Goal: Transaction & Acquisition: Purchase product/service

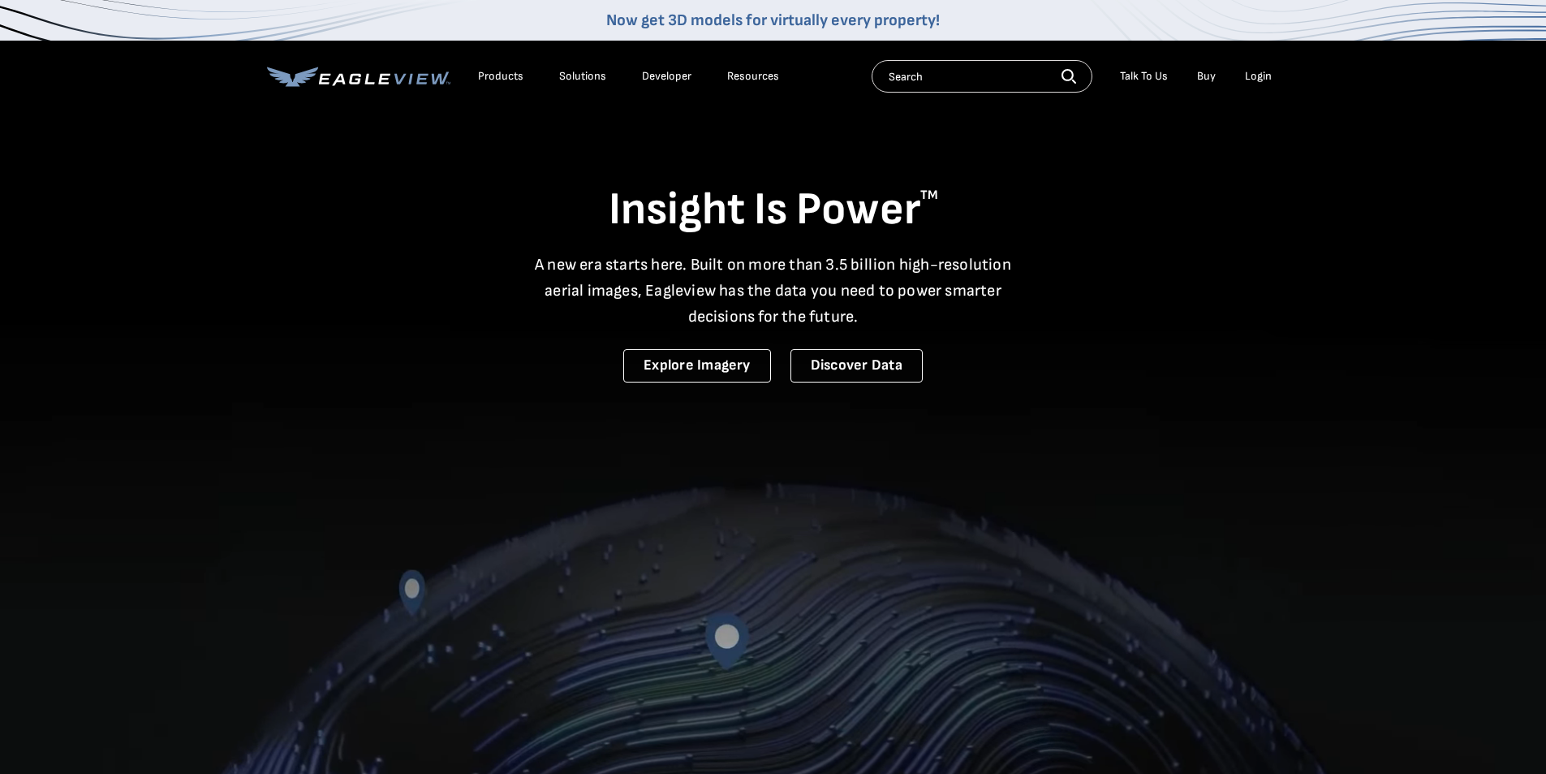
click at [1257, 67] on li "Login" at bounding box center [1258, 76] width 43 height 24
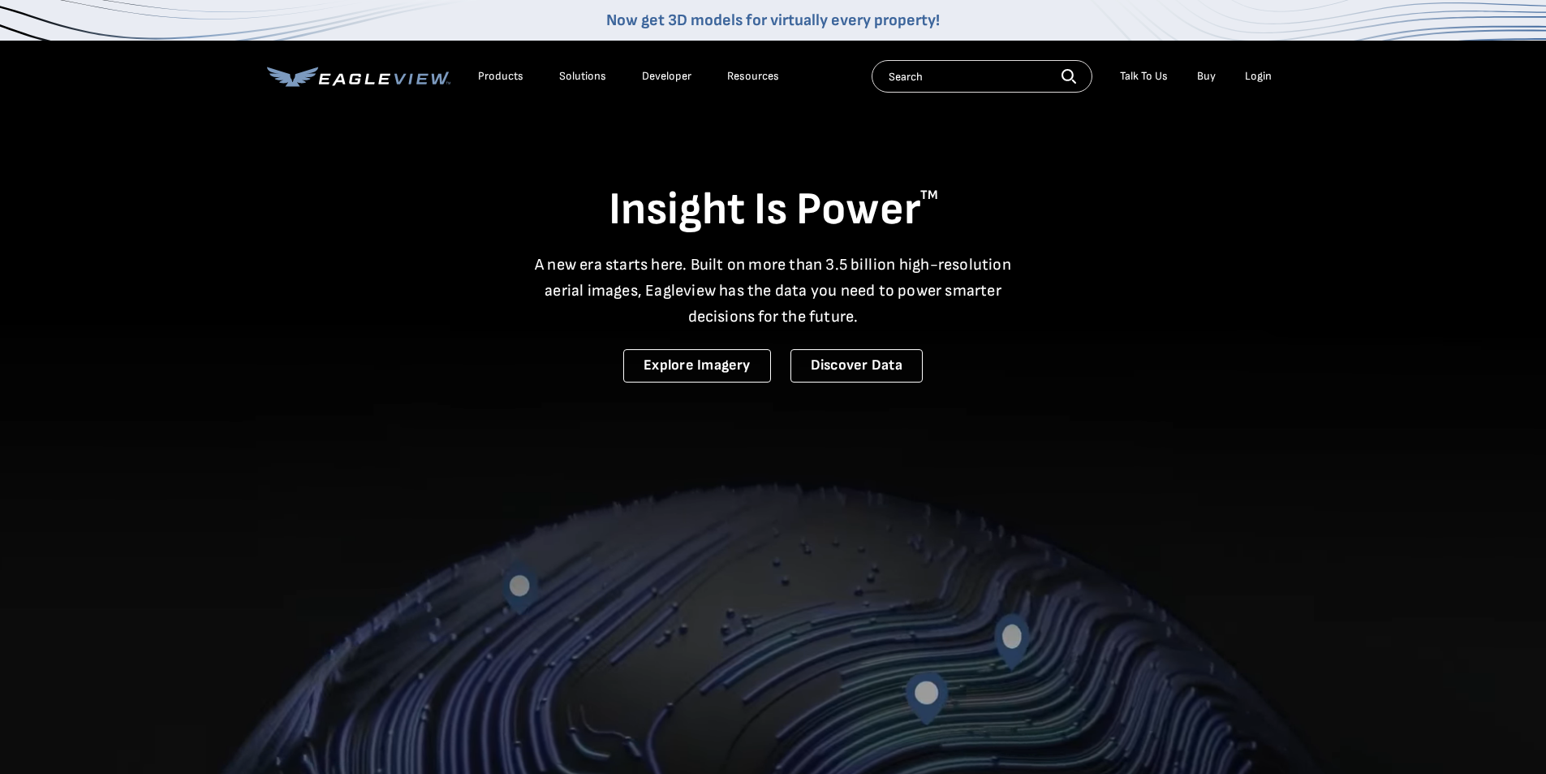
click at [1258, 75] on div "Login" at bounding box center [1258, 76] width 27 height 15
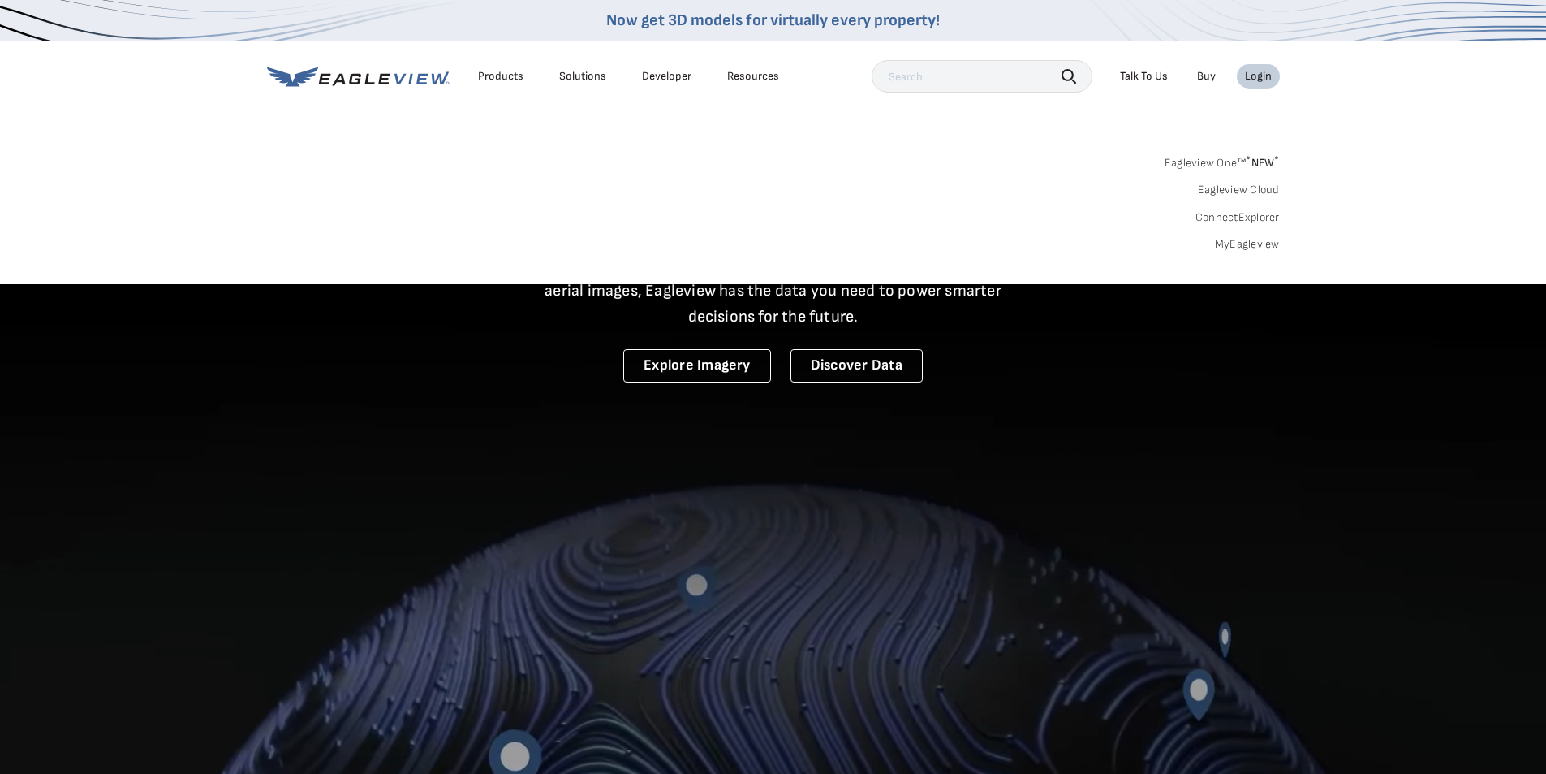
click at [1259, 243] on link "MyEagleview" at bounding box center [1247, 244] width 65 height 15
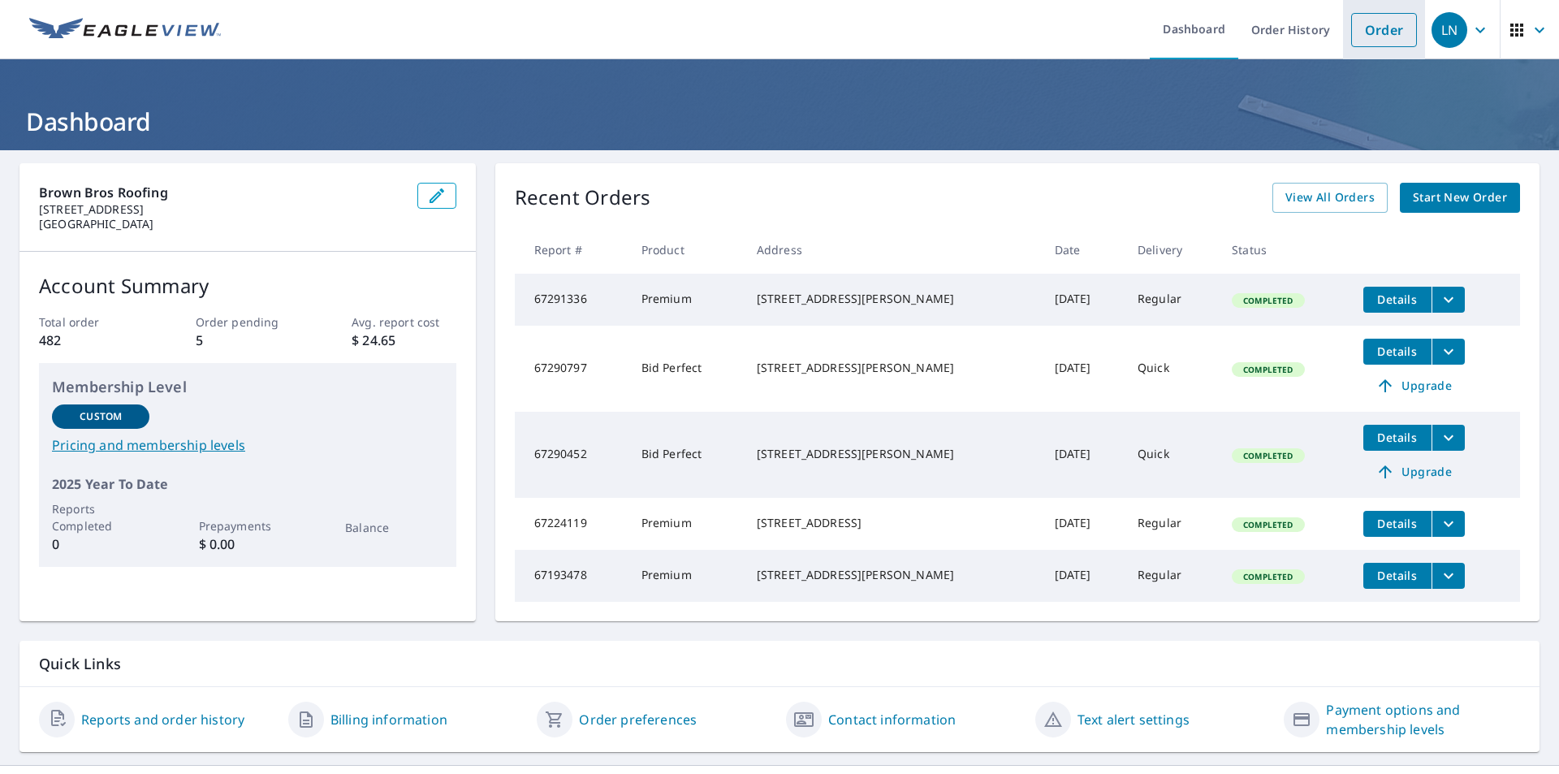
click at [1369, 30] on link "Order" at bounding box center [1384, 30] width 66 height 34
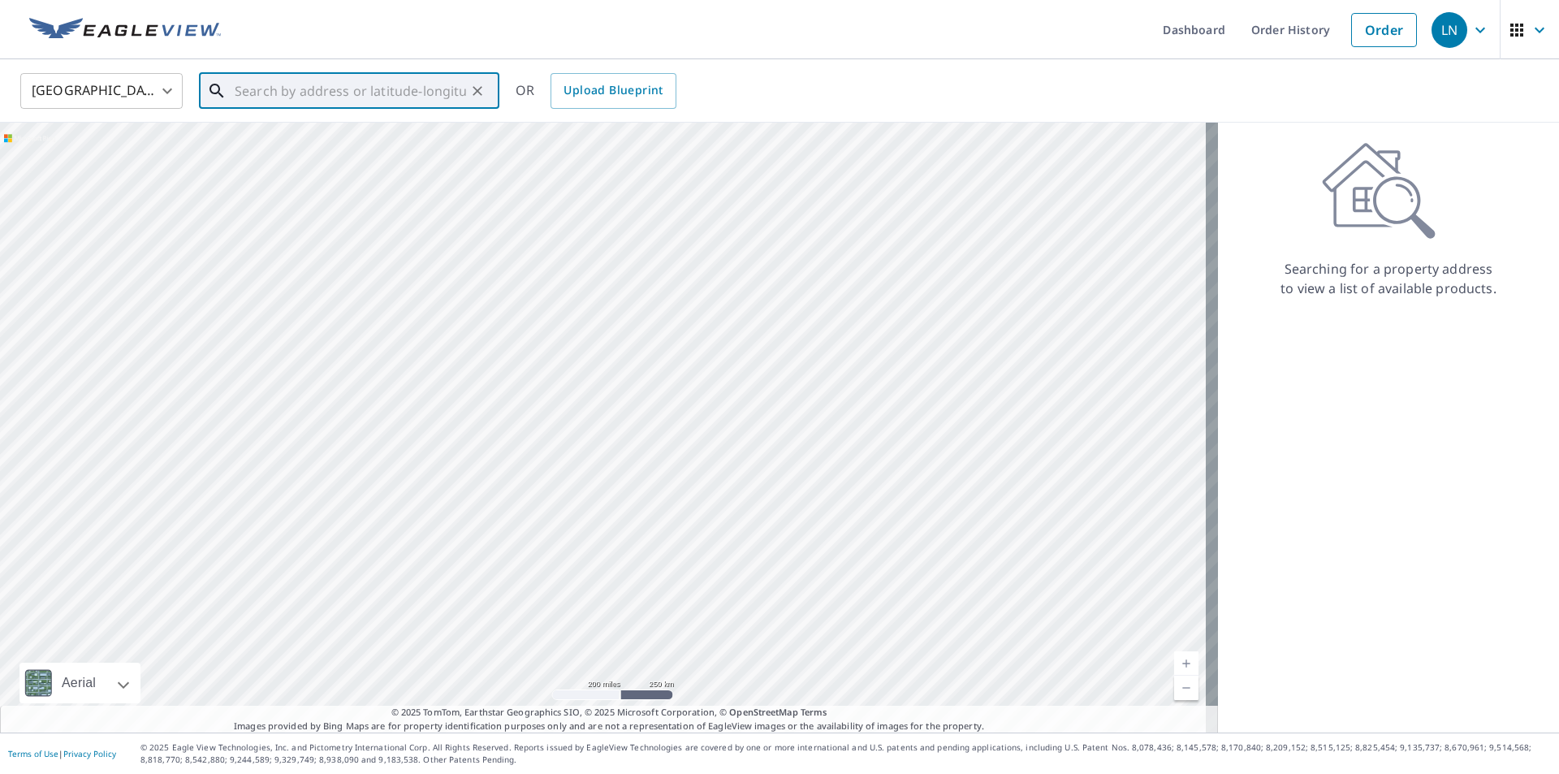
click at [429, 90] on input "text" at bounding box center [350, 90] width 231 height 45
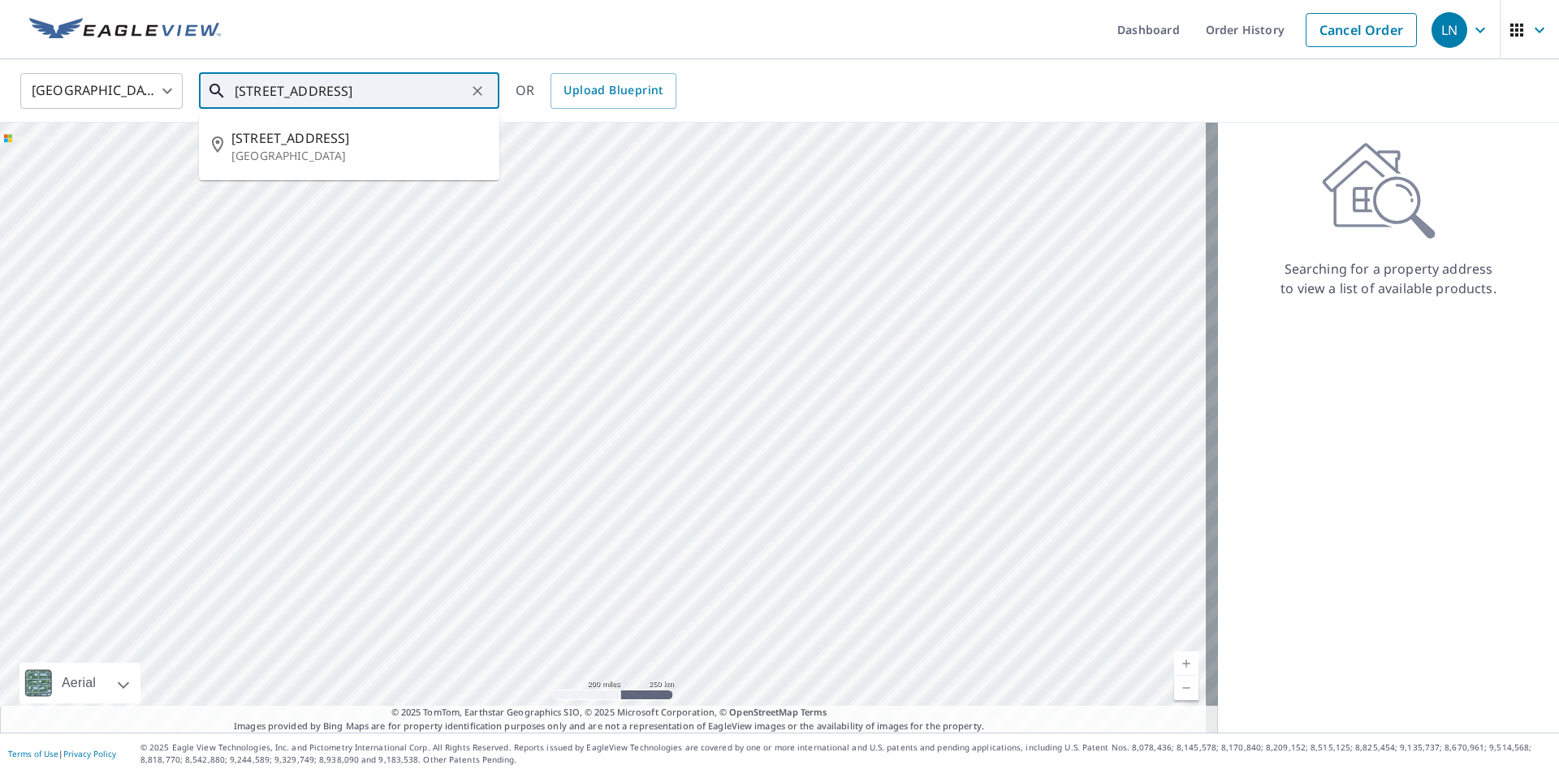
type input "[STREET_ADDRESS]"
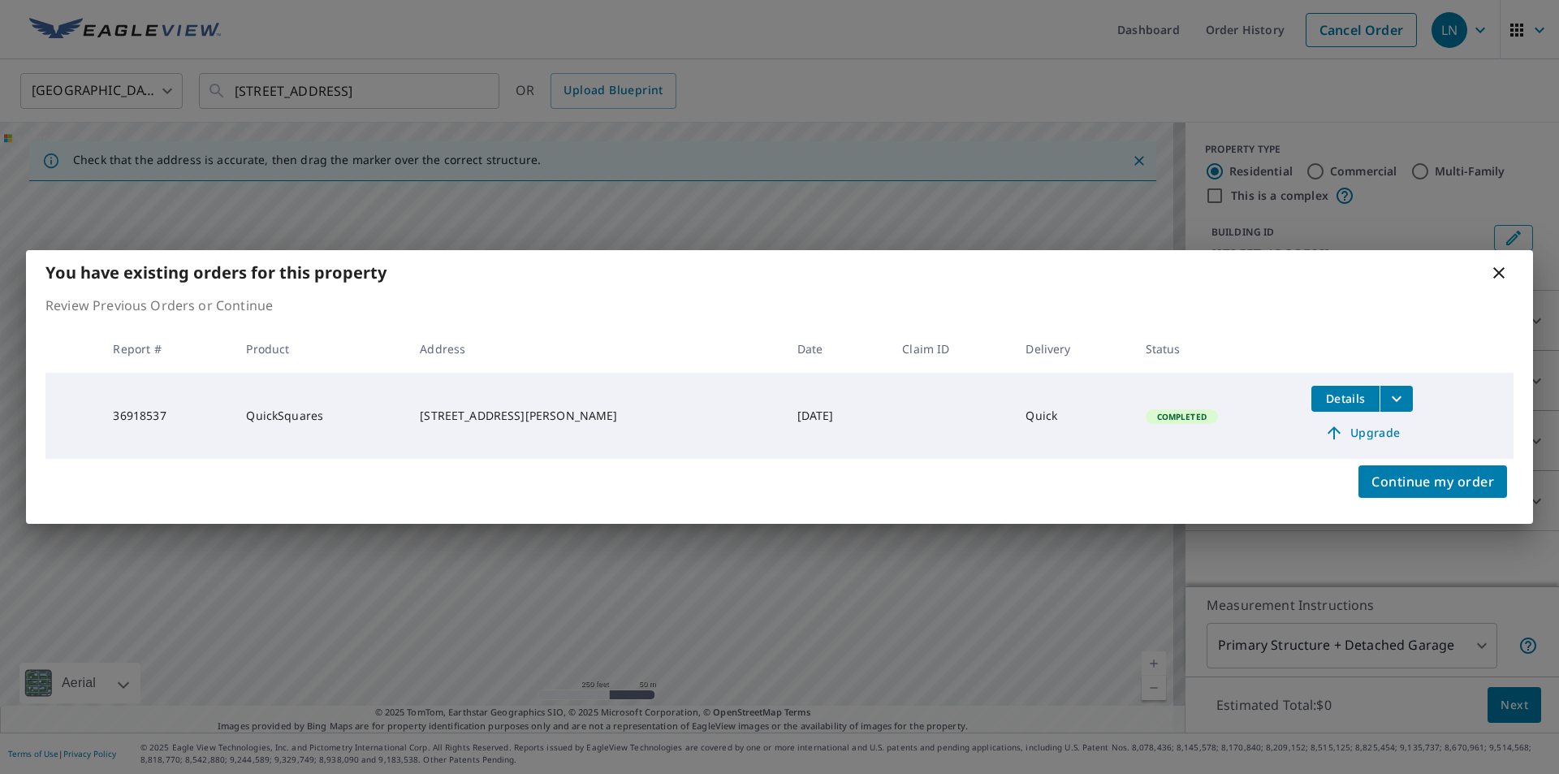
click at [1495, 280] on icon at bounding box center [1498, 272] width 19 height 19
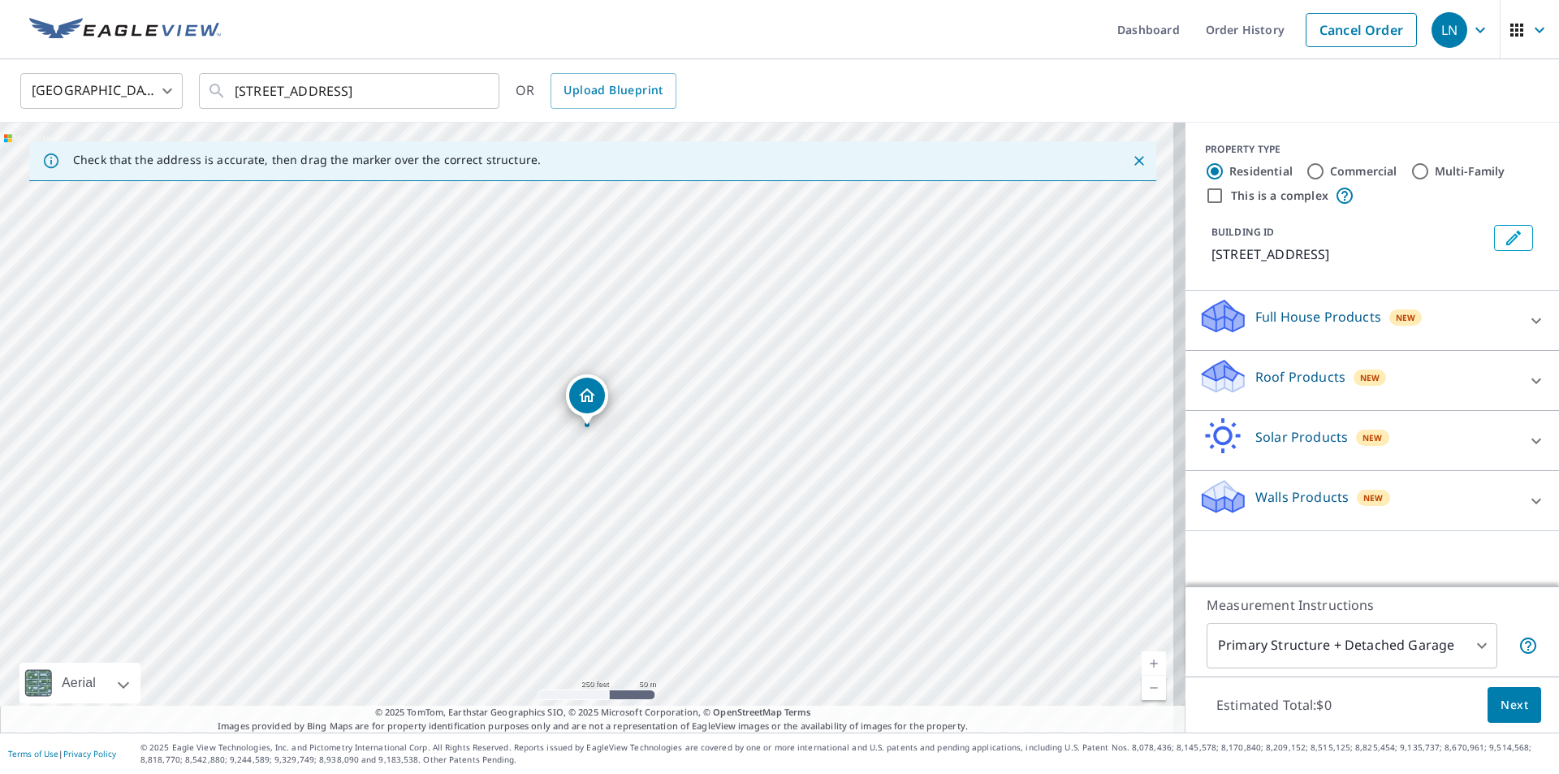
click at [1282, 369] on p "Roof Products" at bounding box center [1300, 376] width 90 height 19
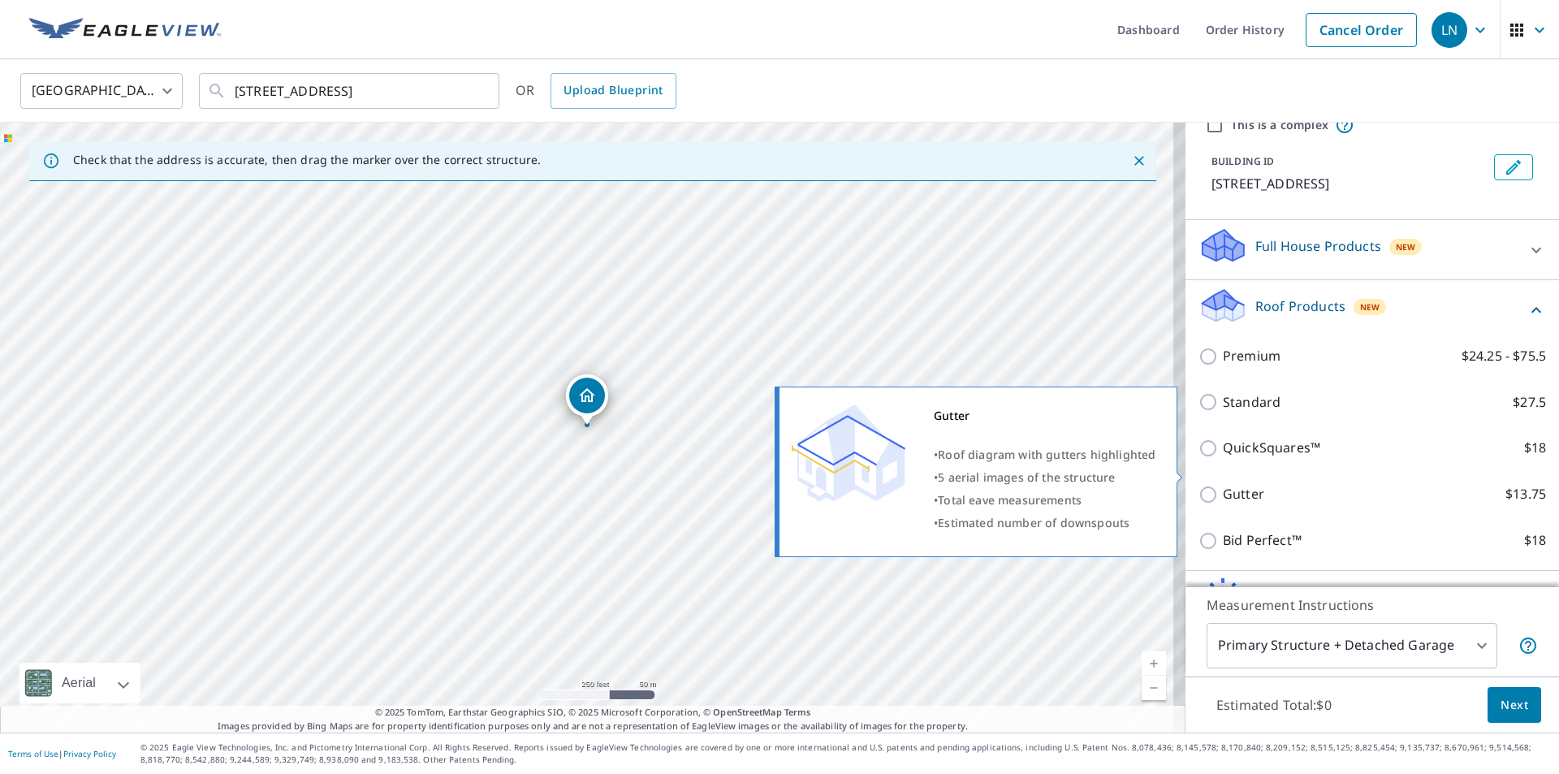
scroll to position [175, 0]
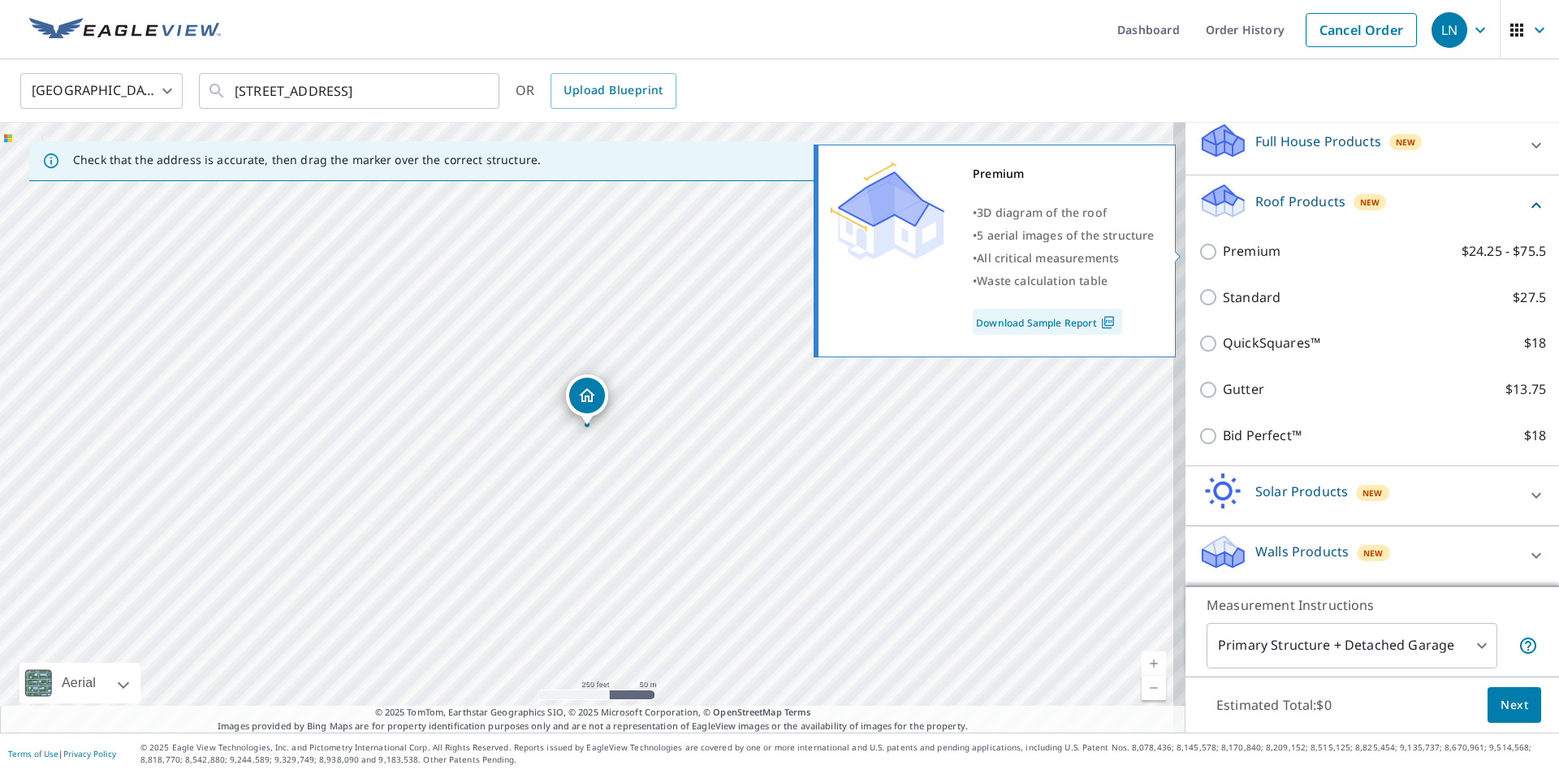
click at [1201, 249] on input "Premium $24.25 - $75.5" at bounding box center [1210, 251] width 24 height 19
checkbox input "true"
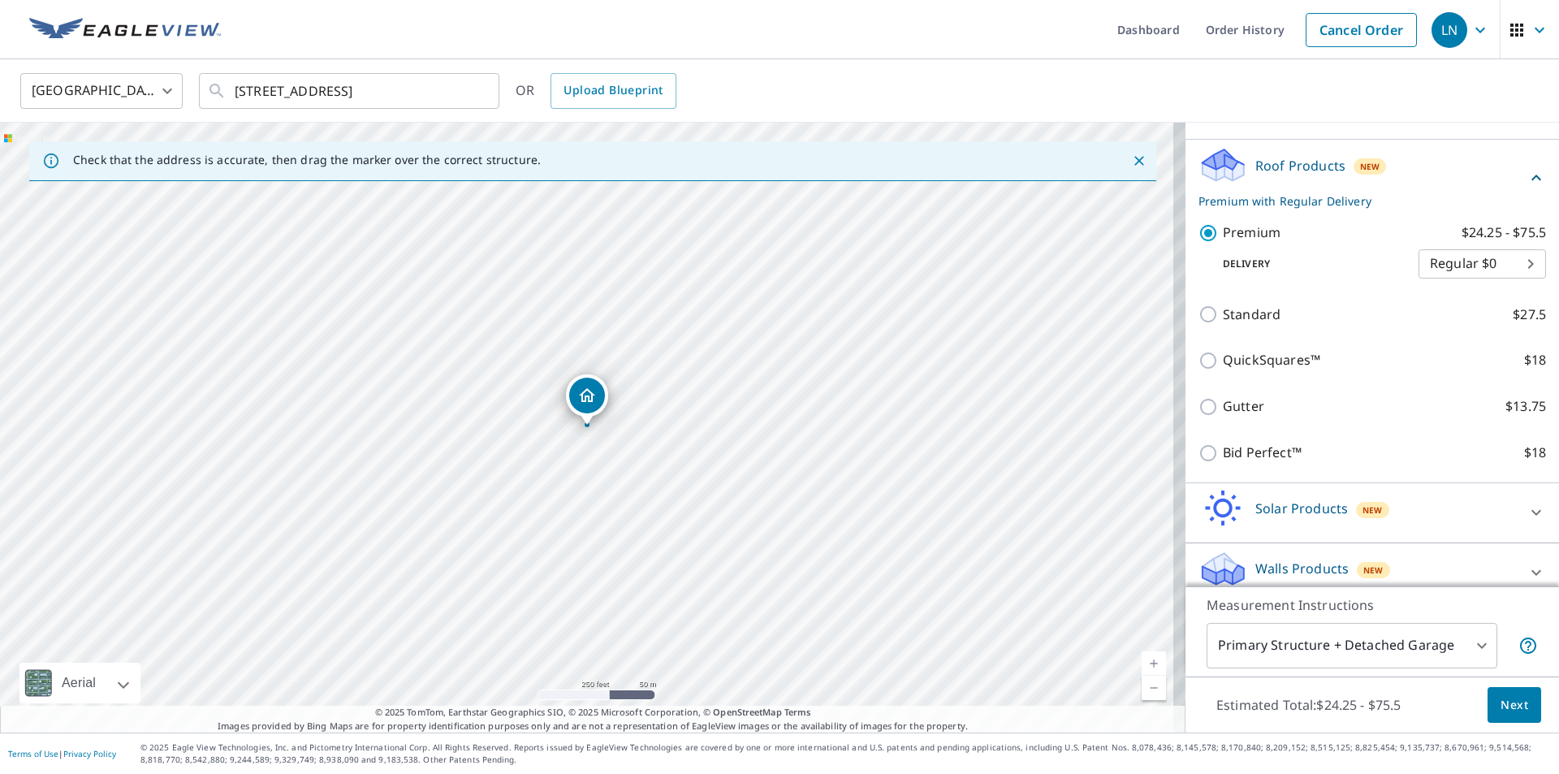
scroll to position [228, 0]
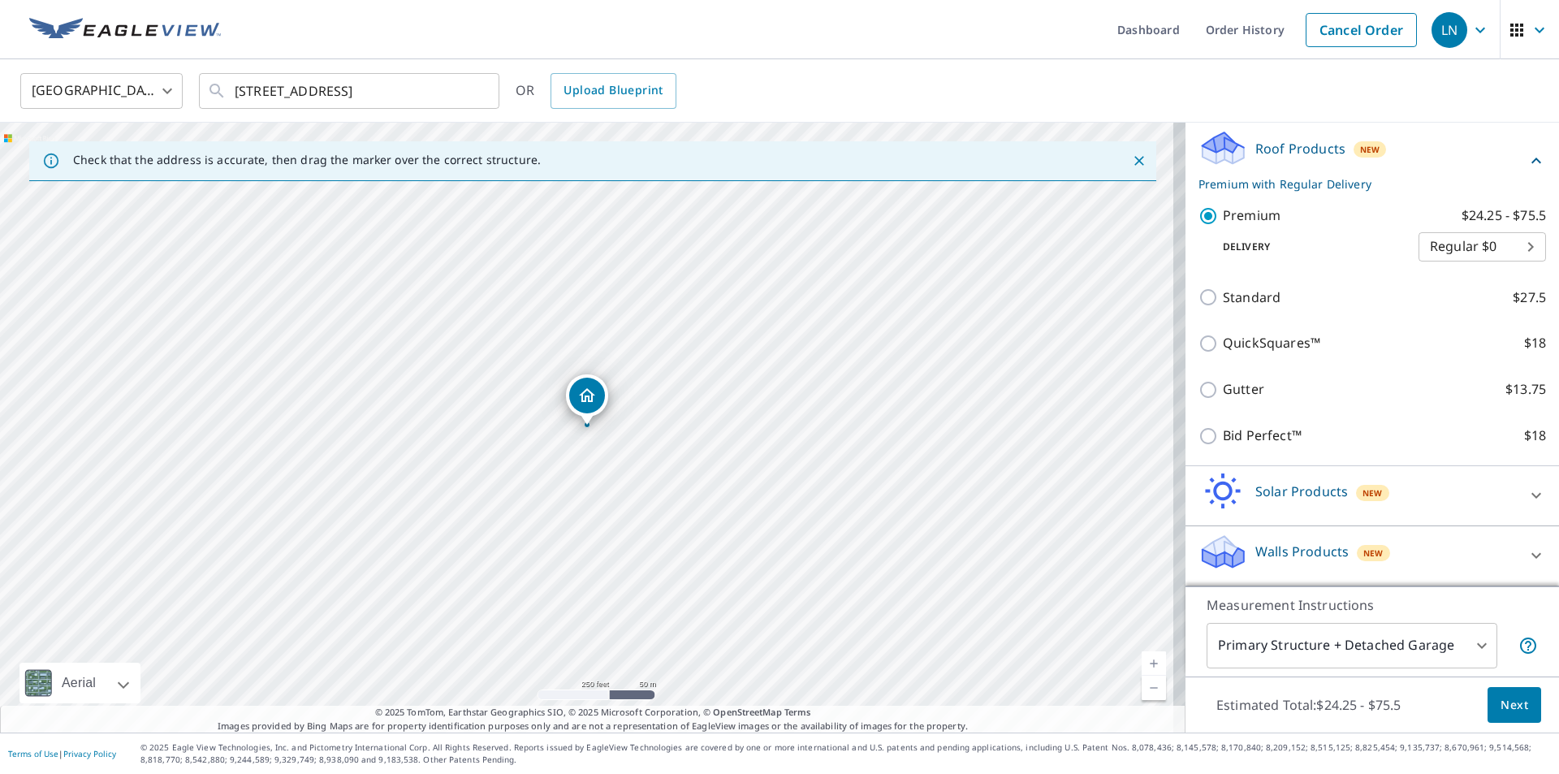
click at [1500, 705] on span "Next" at bounding box center [1514, 705] width 28 height 20
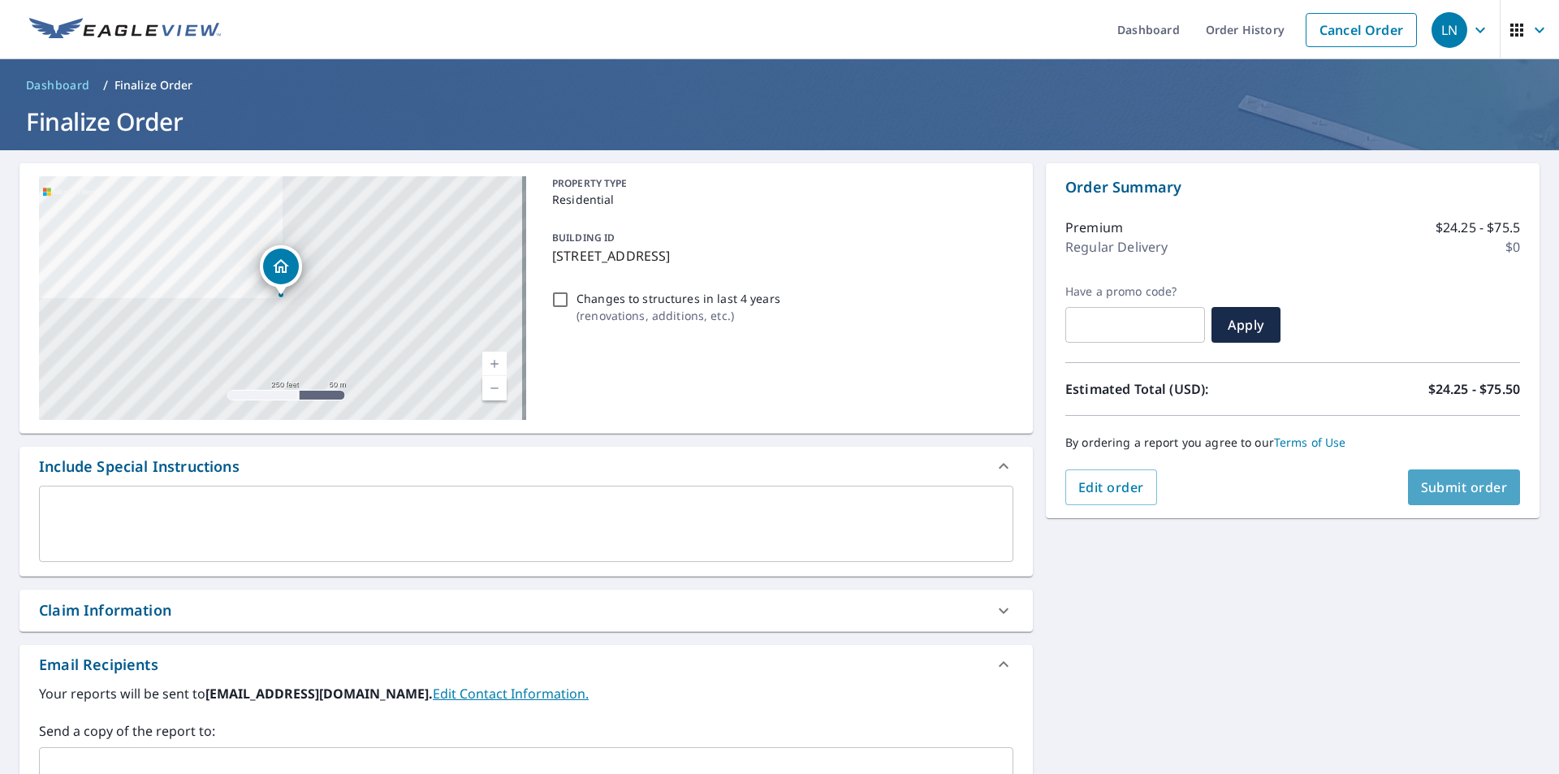
click at [1435, 503] on button "Submit order" at bounding box center [1464, 487] width 113 height 36
